Goal: Information Seeking & Learning: Learn about a topic

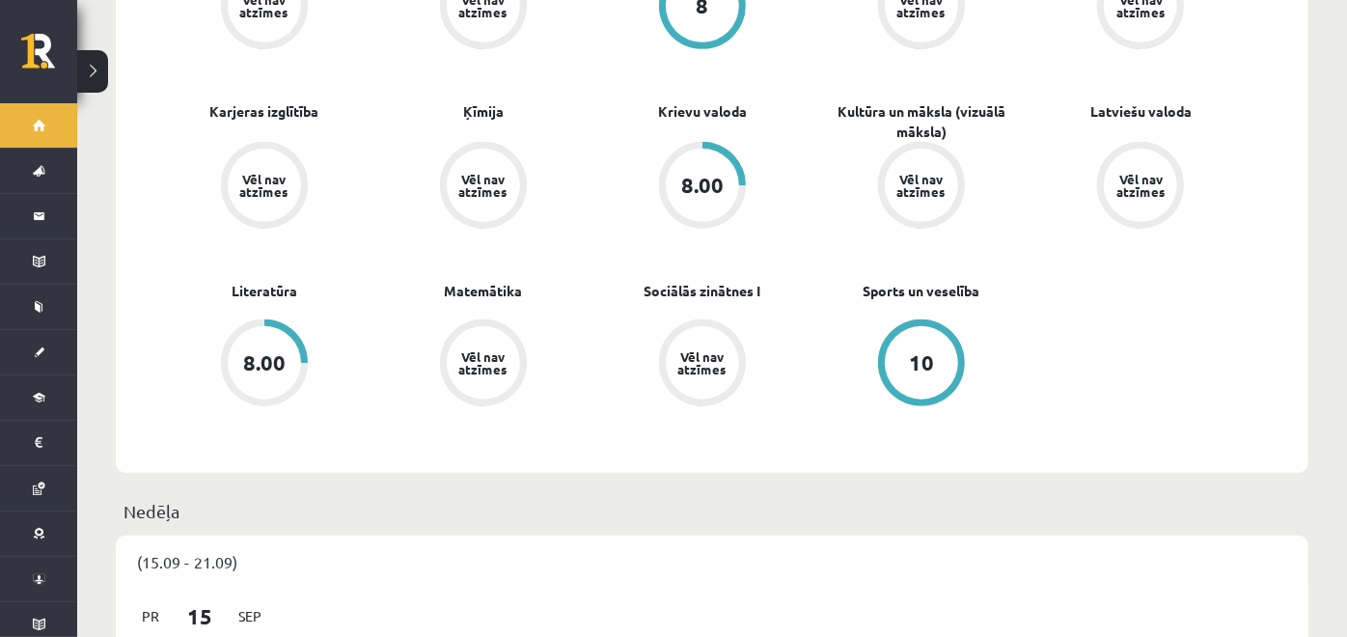
scroll to position [536, 0]
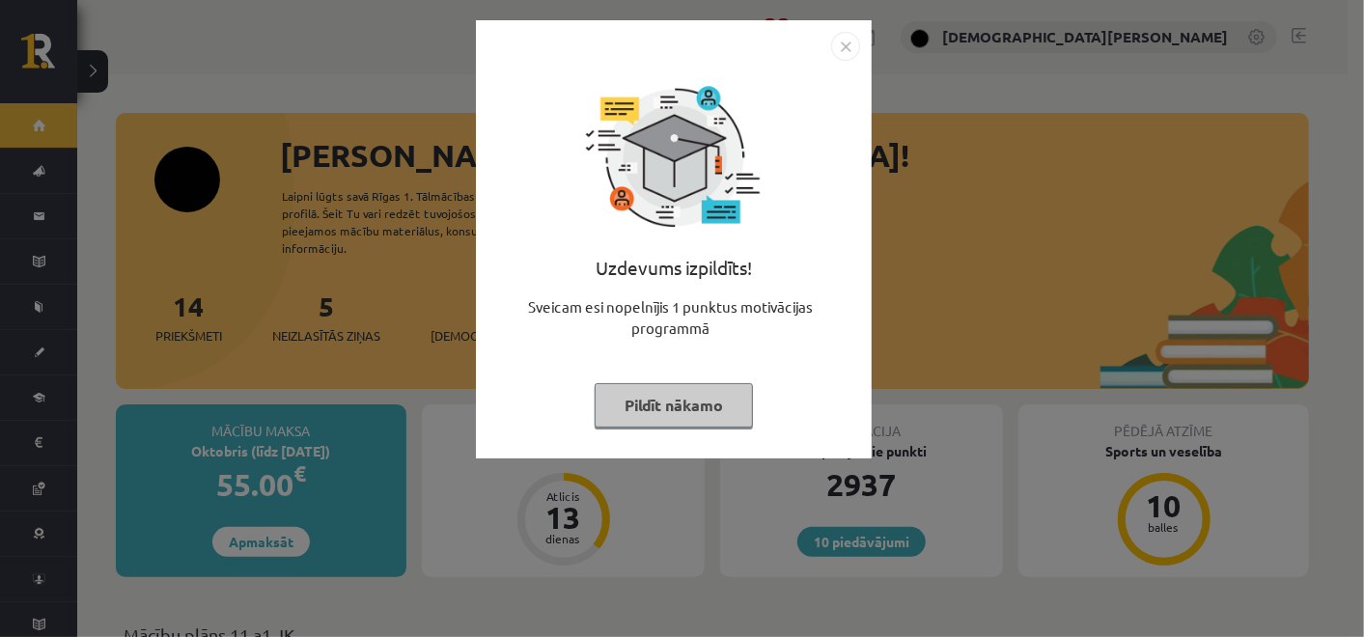
click at [700, 416] on button "Pildīt nākamo" at bounding box center [673, 405] width 158 height 44
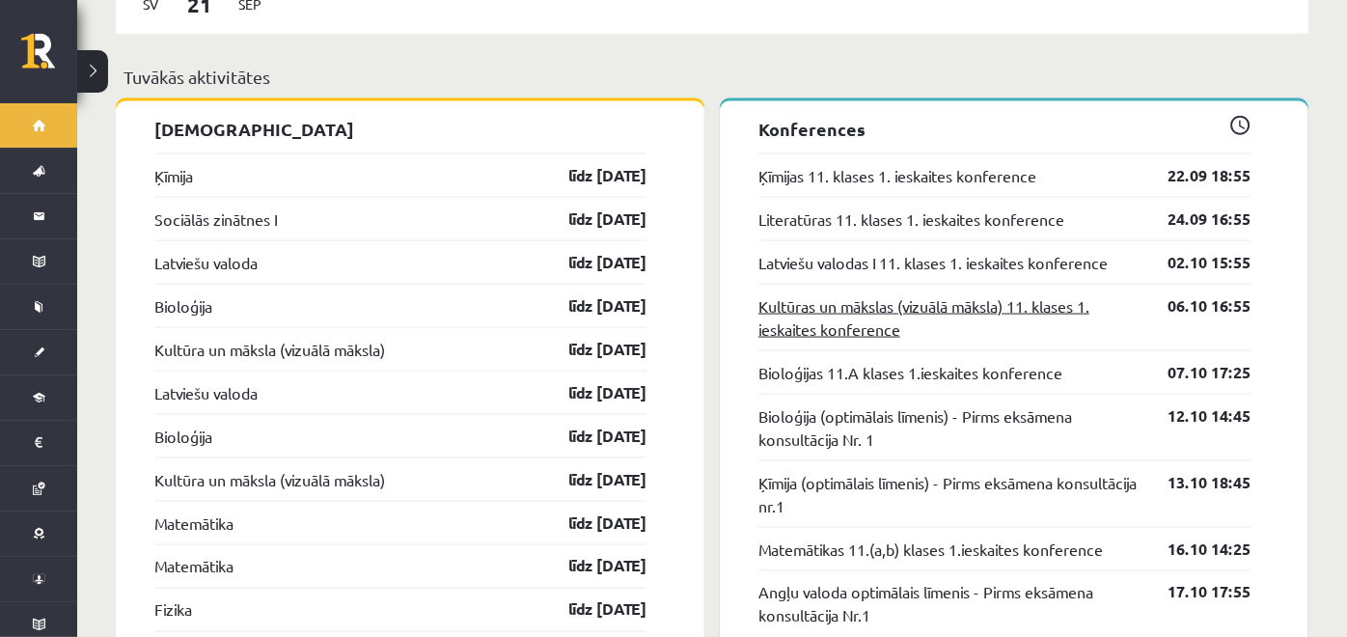
scroll to position [1930, 0]
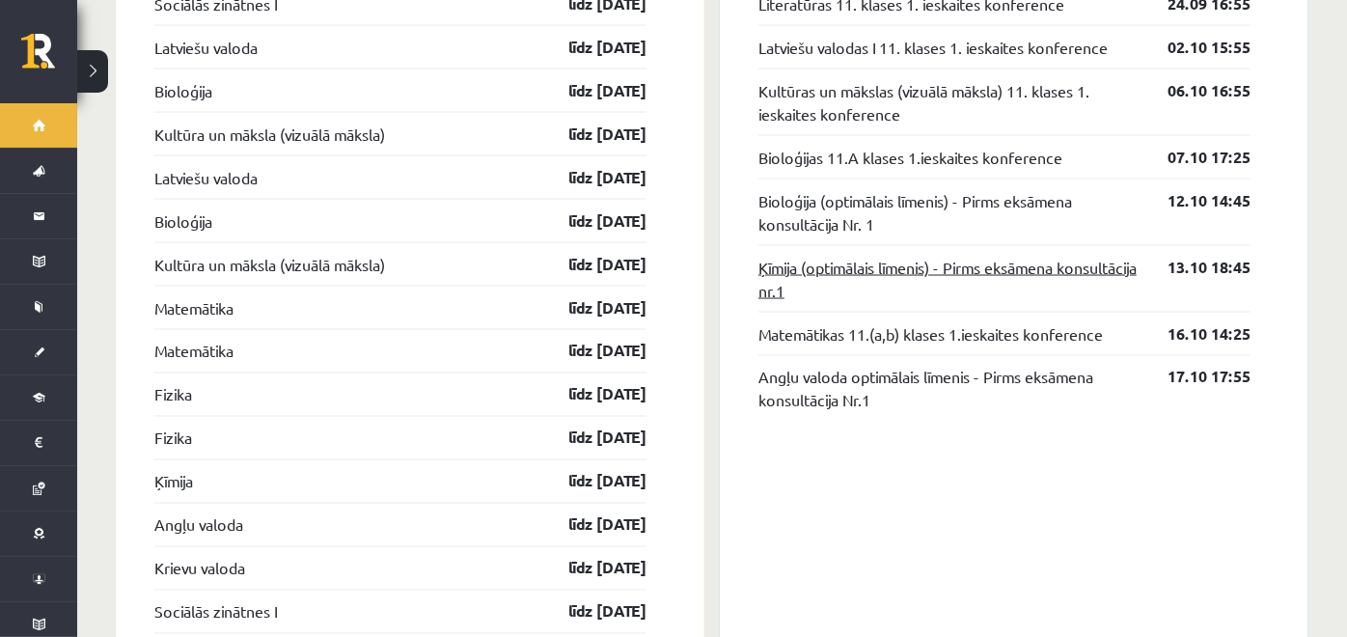
click at [897, 256] on link "Ķīmija (optimālais līmenis) - Pirms eksāmena konsultācija nr.1" at bounding box center [949, 279] width 380 height 46
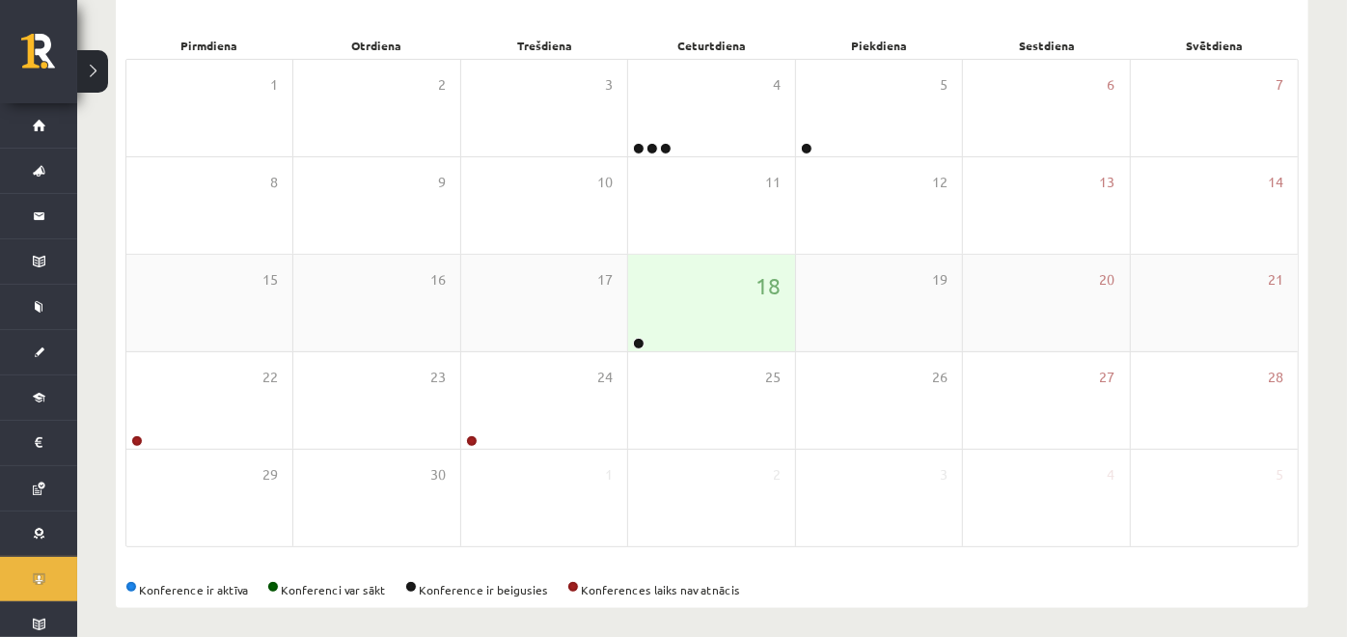
scroll to position [283, 0]
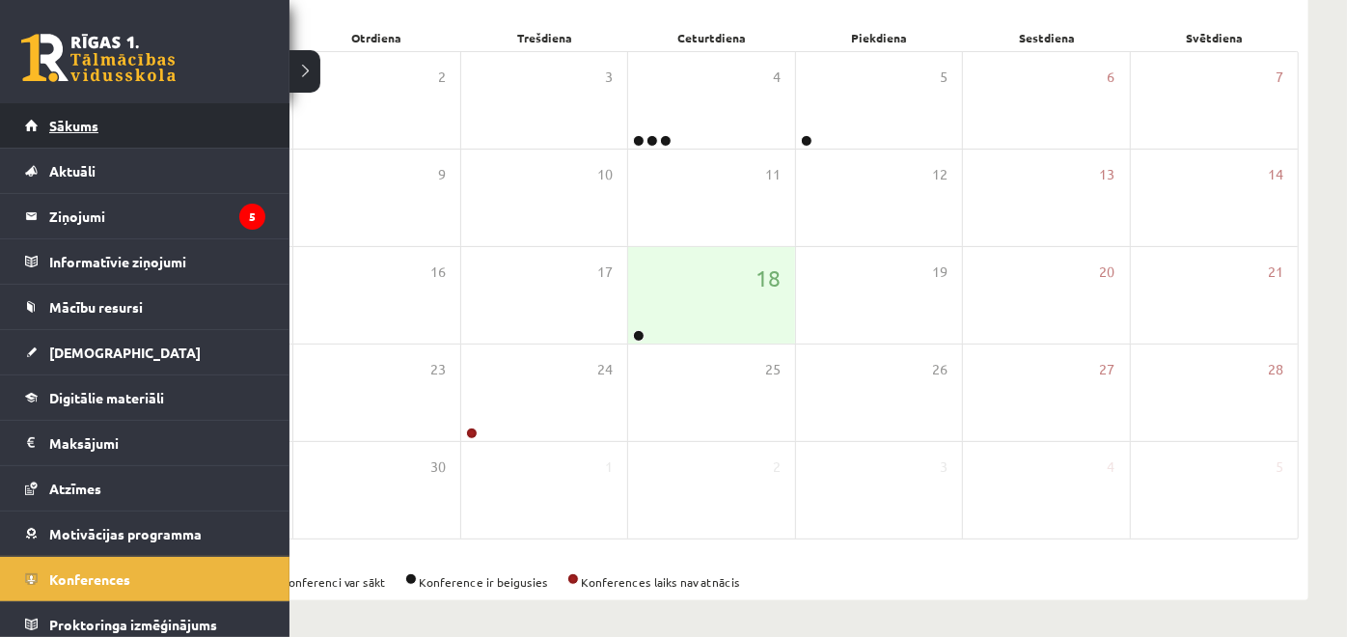
click at [92, 143] on link "Sākums" at bounding box center [145, 125] width 240 height 44
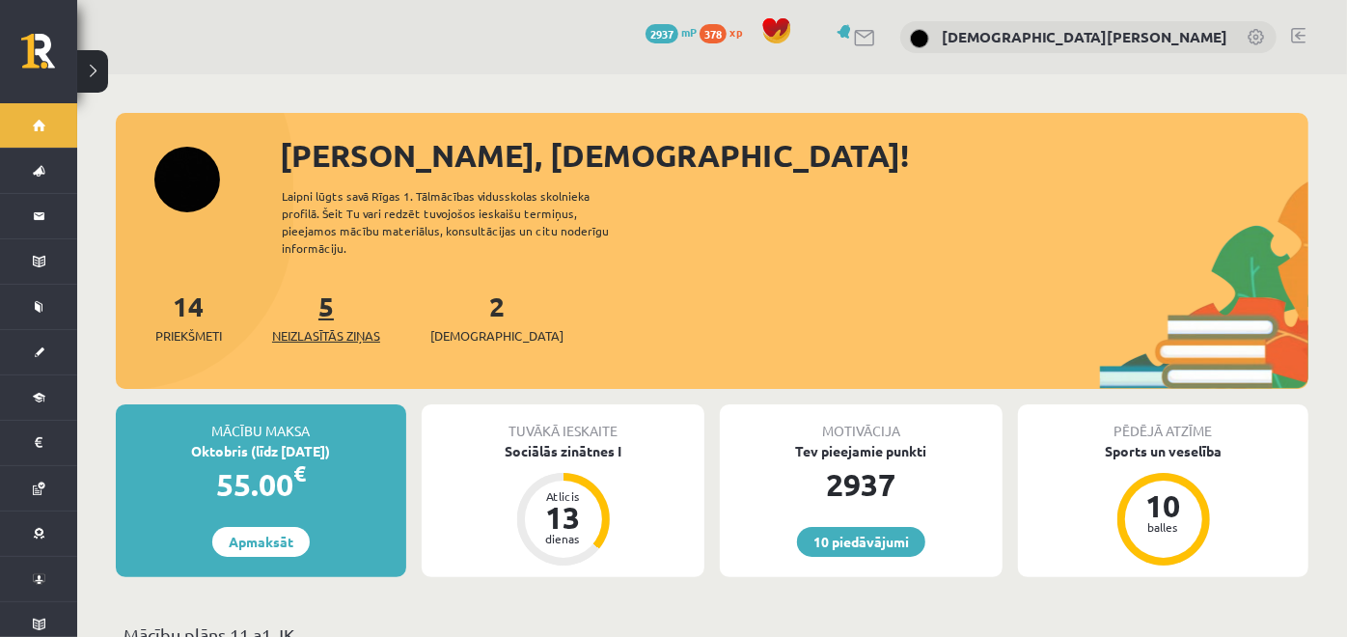
click at [326, 289] on link "5 Neizlasītās ziņas" at bounding box center [326, 317] width 108 height 57
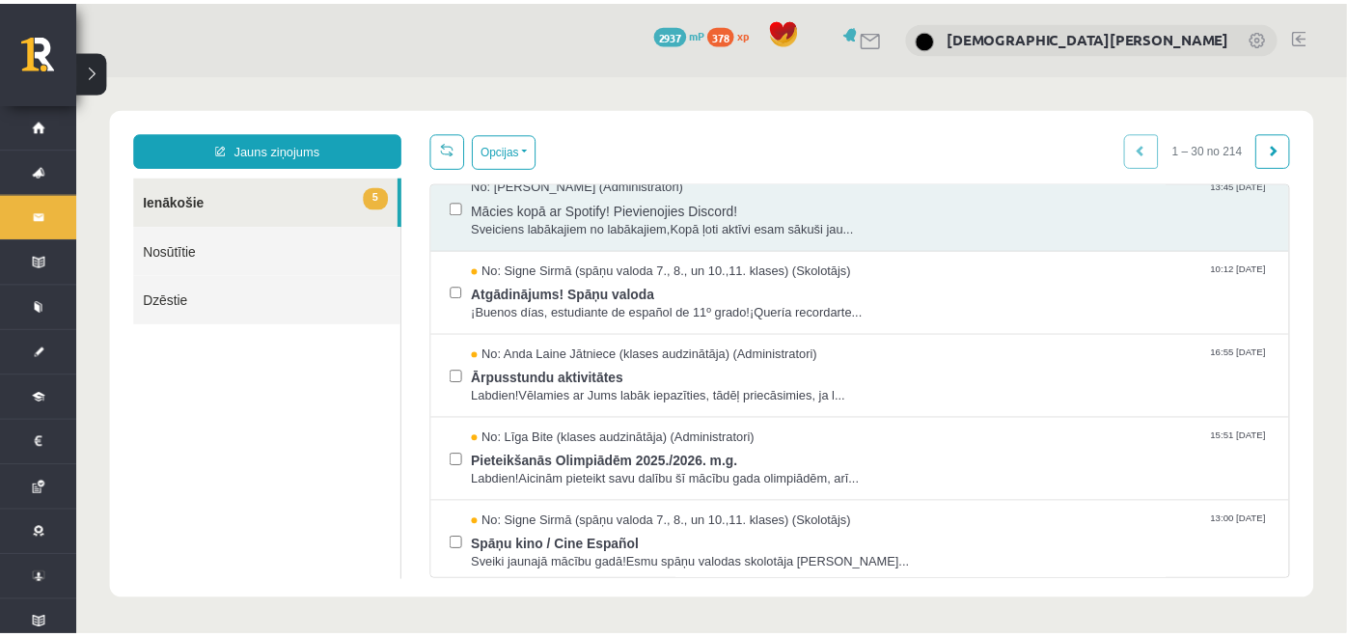
scroll to position [321, 0]
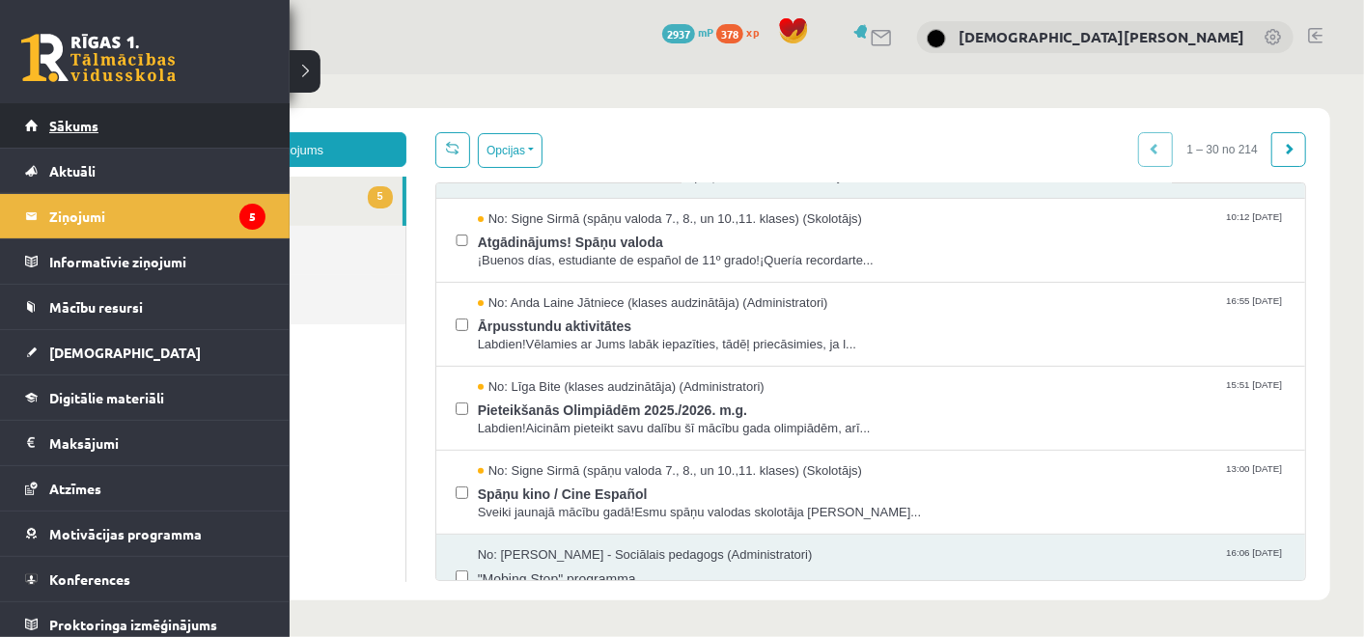
click at [31, 107] on link "Sākums" at bounding box center [145, 125] width 240 height 44
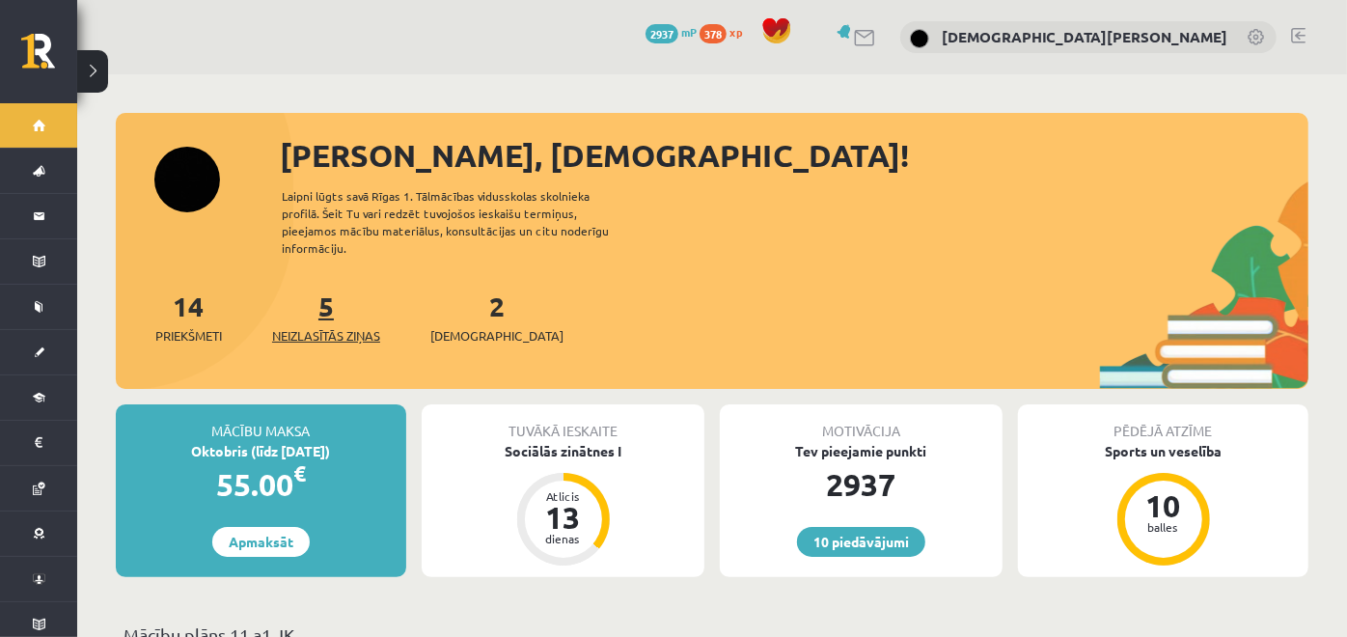
click at [335, 289] on link "5 Neizlasītās ziņas" at bounding box center [326, 317] width 108 height 57
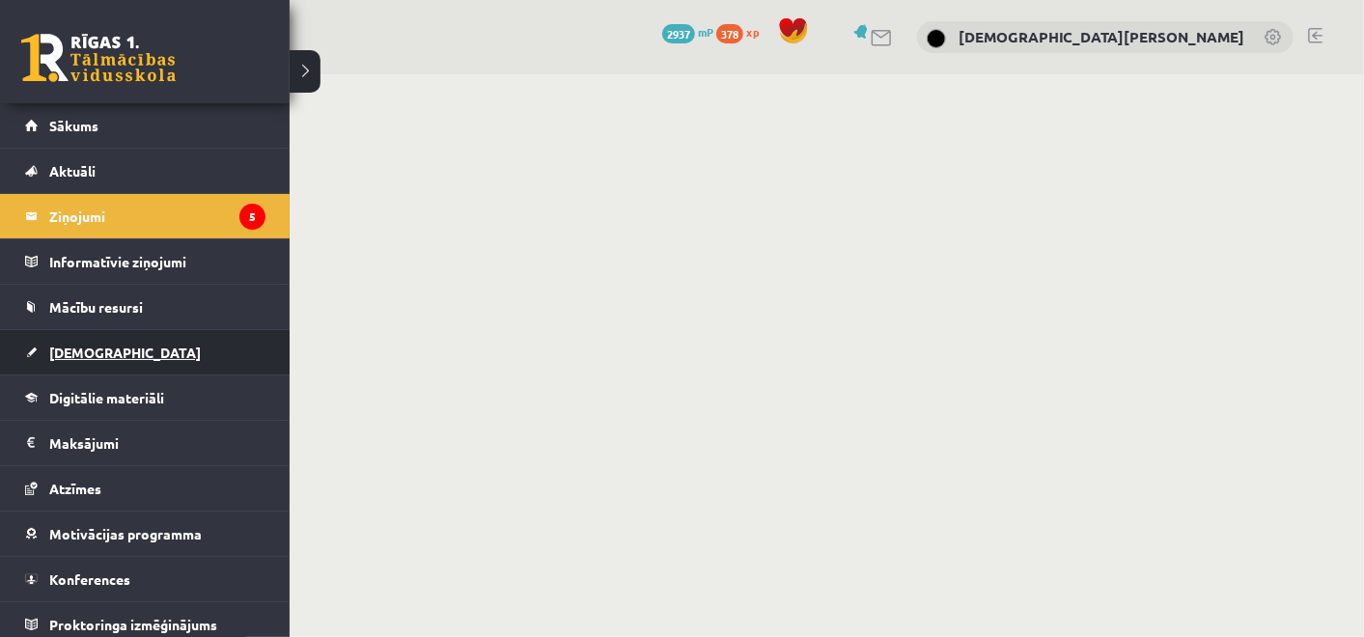
click at [80, 350] on span "[DEMOGRAPHIC_DATA]" at bounding box center [125, 352] width 152 height 17
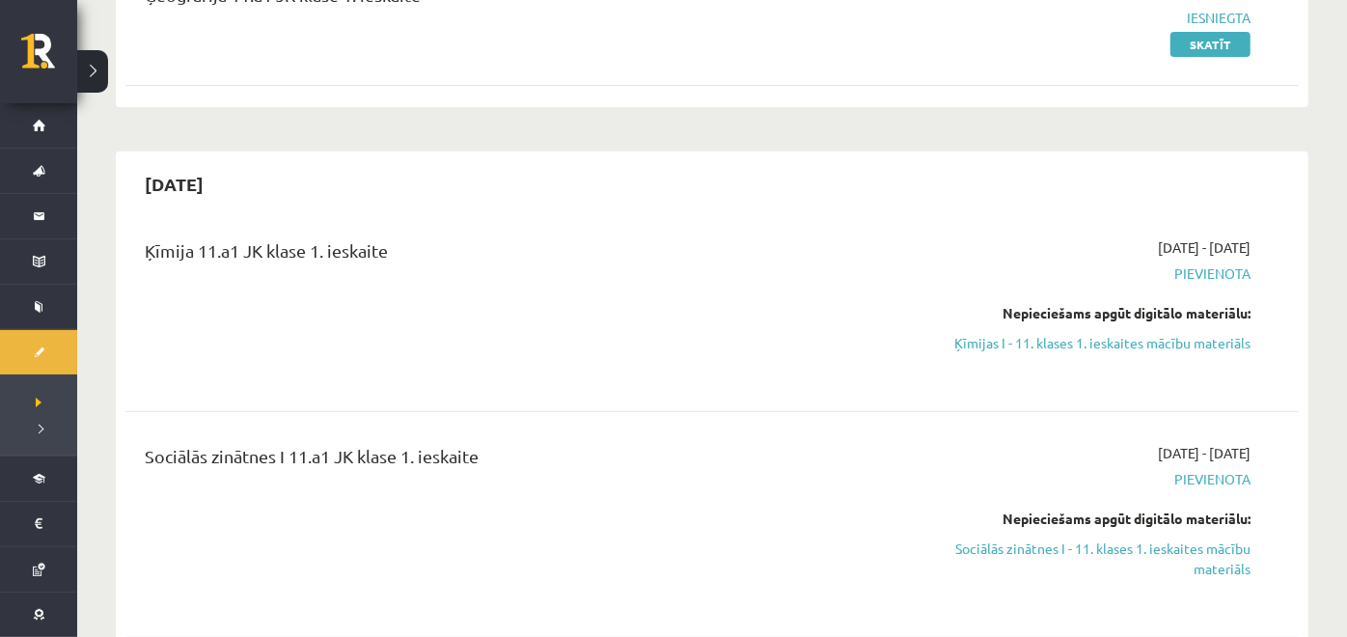
scroll to position [536, 0]
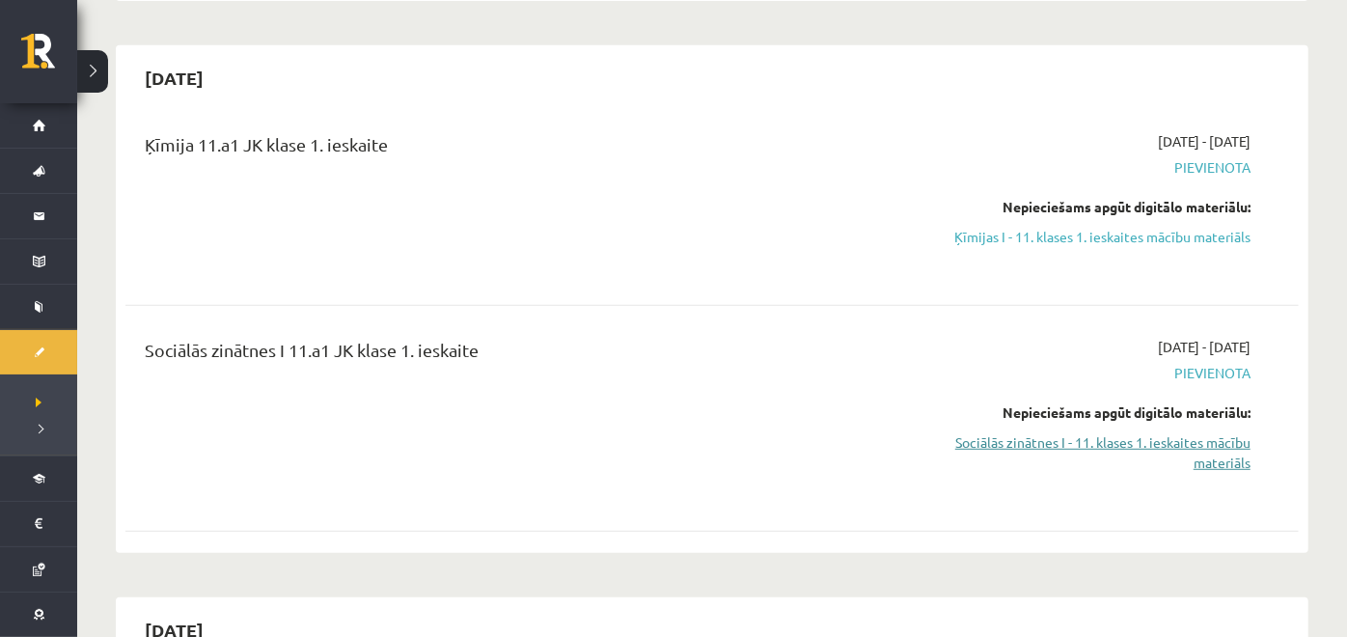
click at [1090, 444] on link "Sociālās zinātnes I - 11. klases 1. ieskaites mācību materiāls" at bounding box center [1075, 452] width 349 height 41
